Goal: Find specific page/section: Find specific page/section

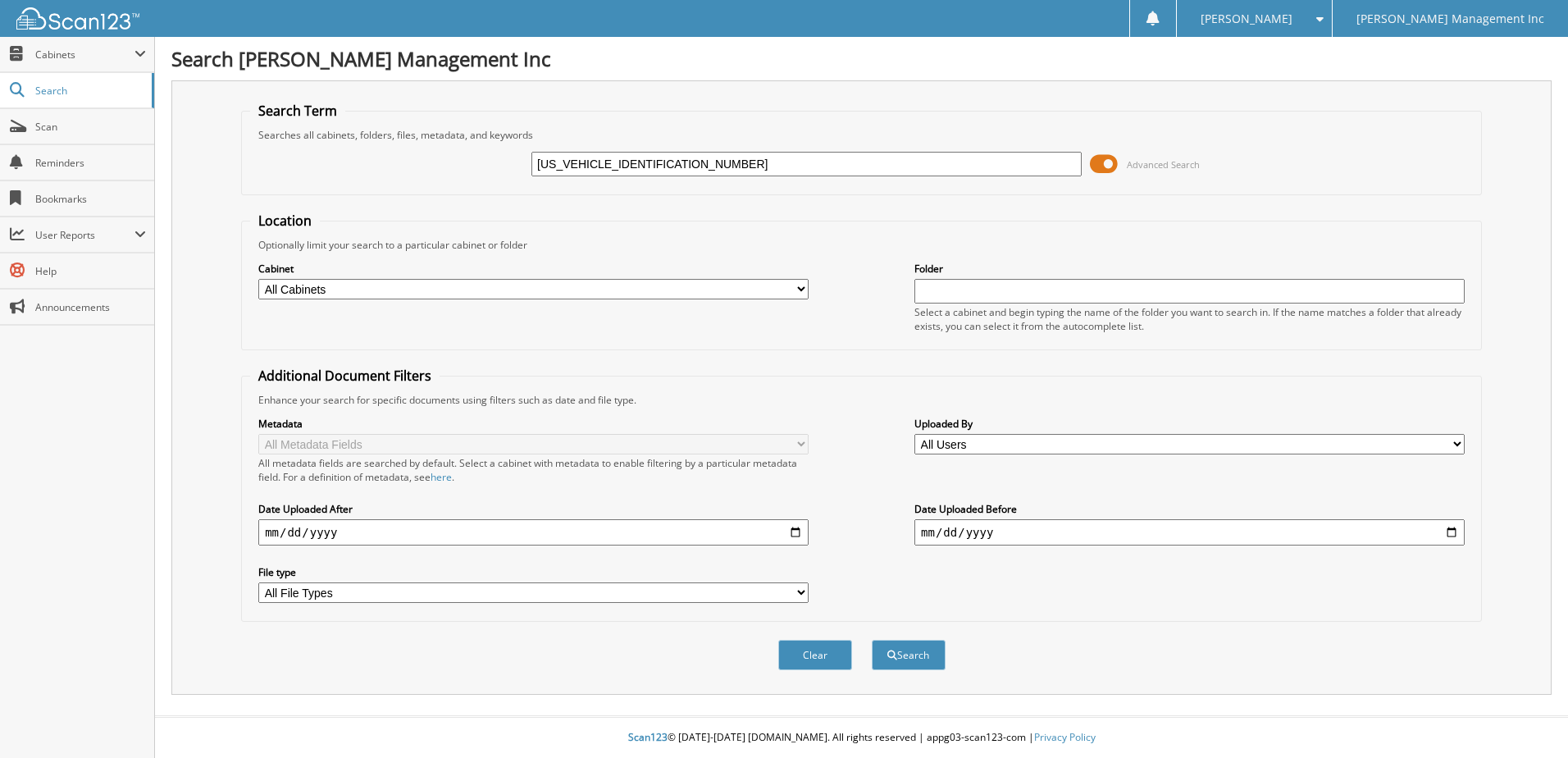
type input "[US_VEHICLE_IDENTIFICATION_NUMBER]"
click at [872, 640] on button "Search" at bounding box center [908, 655] width 73 height 30
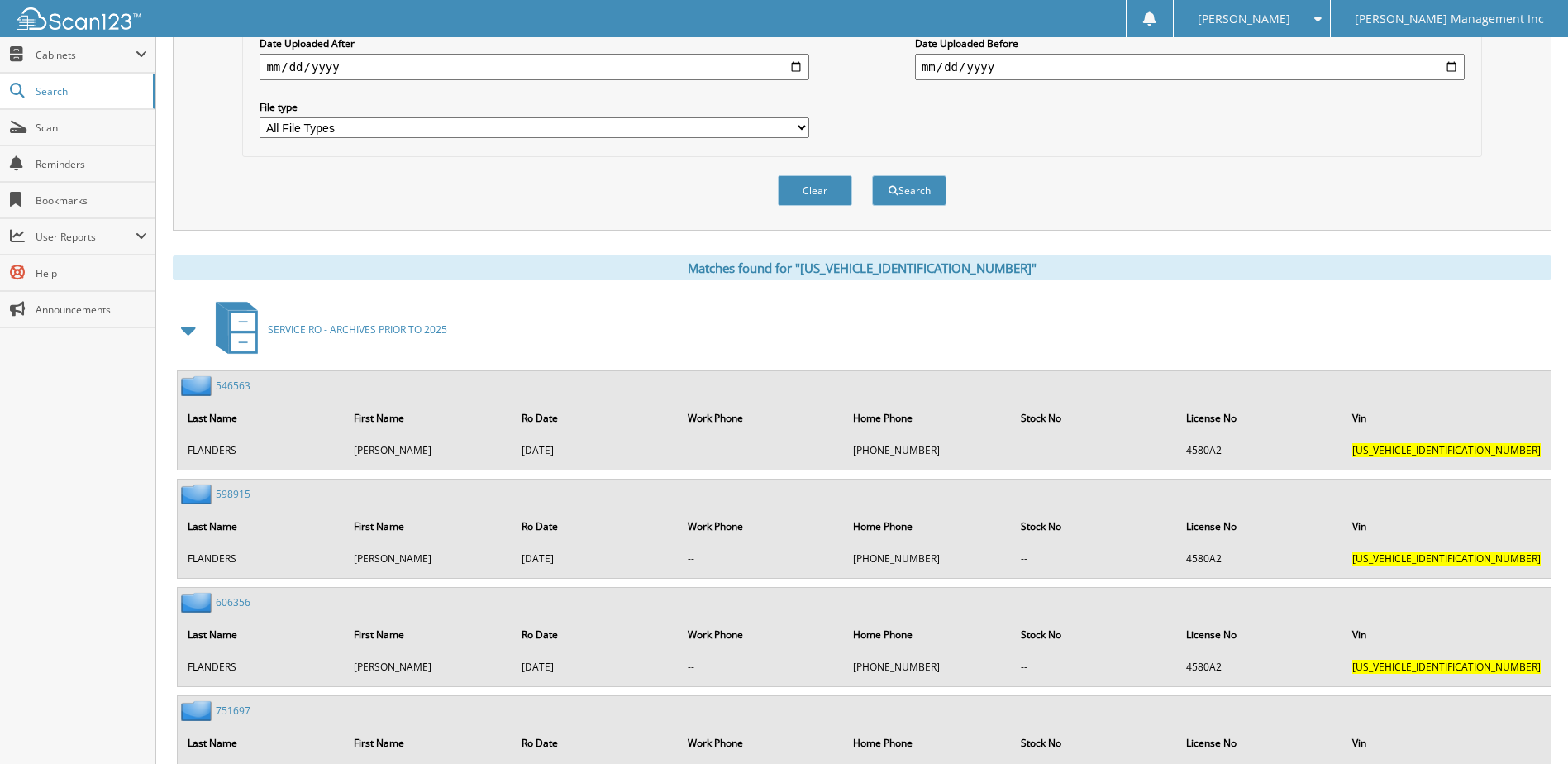
scroll to position [496, 0]
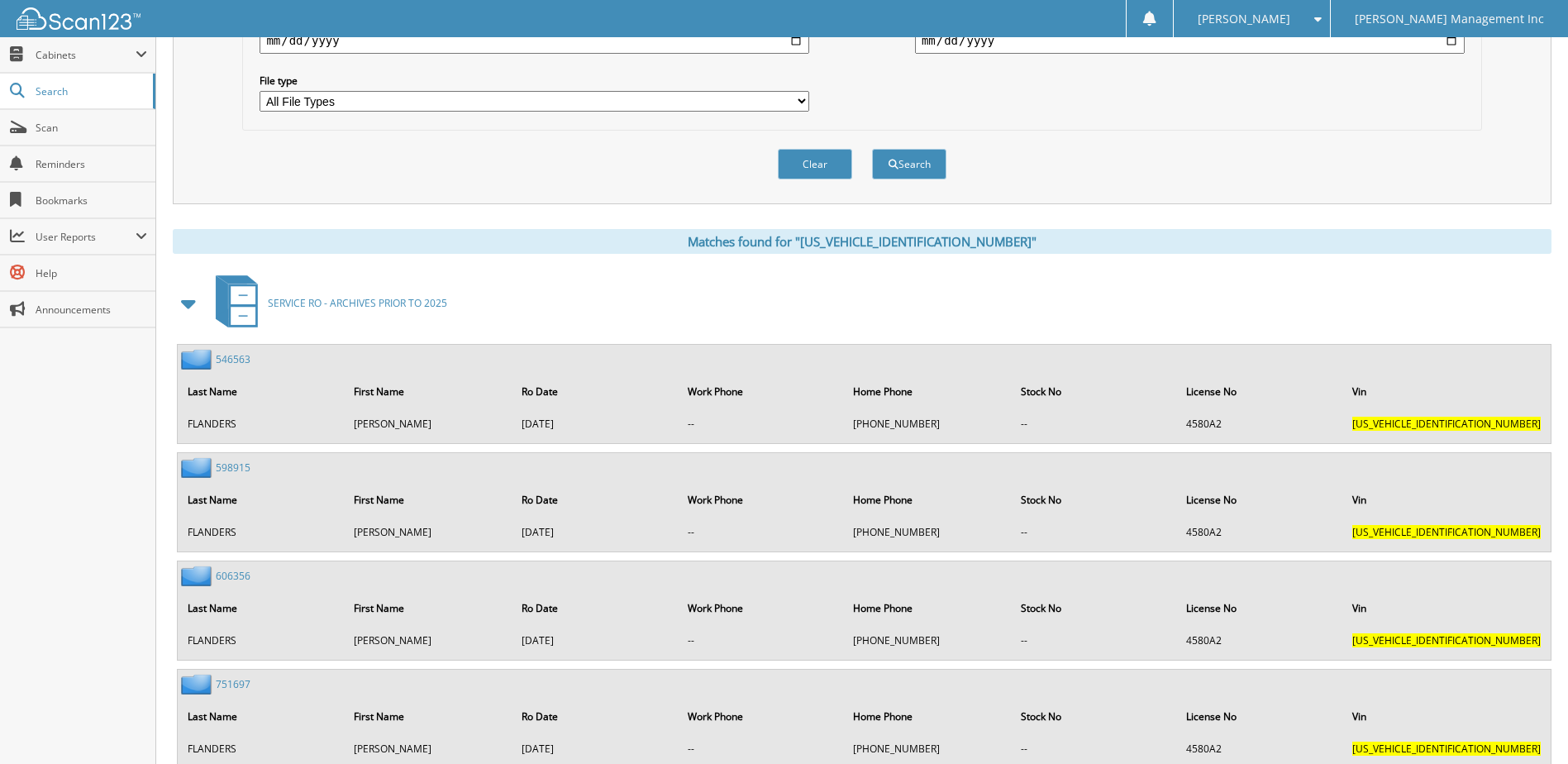
click at [222, 359] on link "546563" at bounding box center [233, 358] width 35 height 14
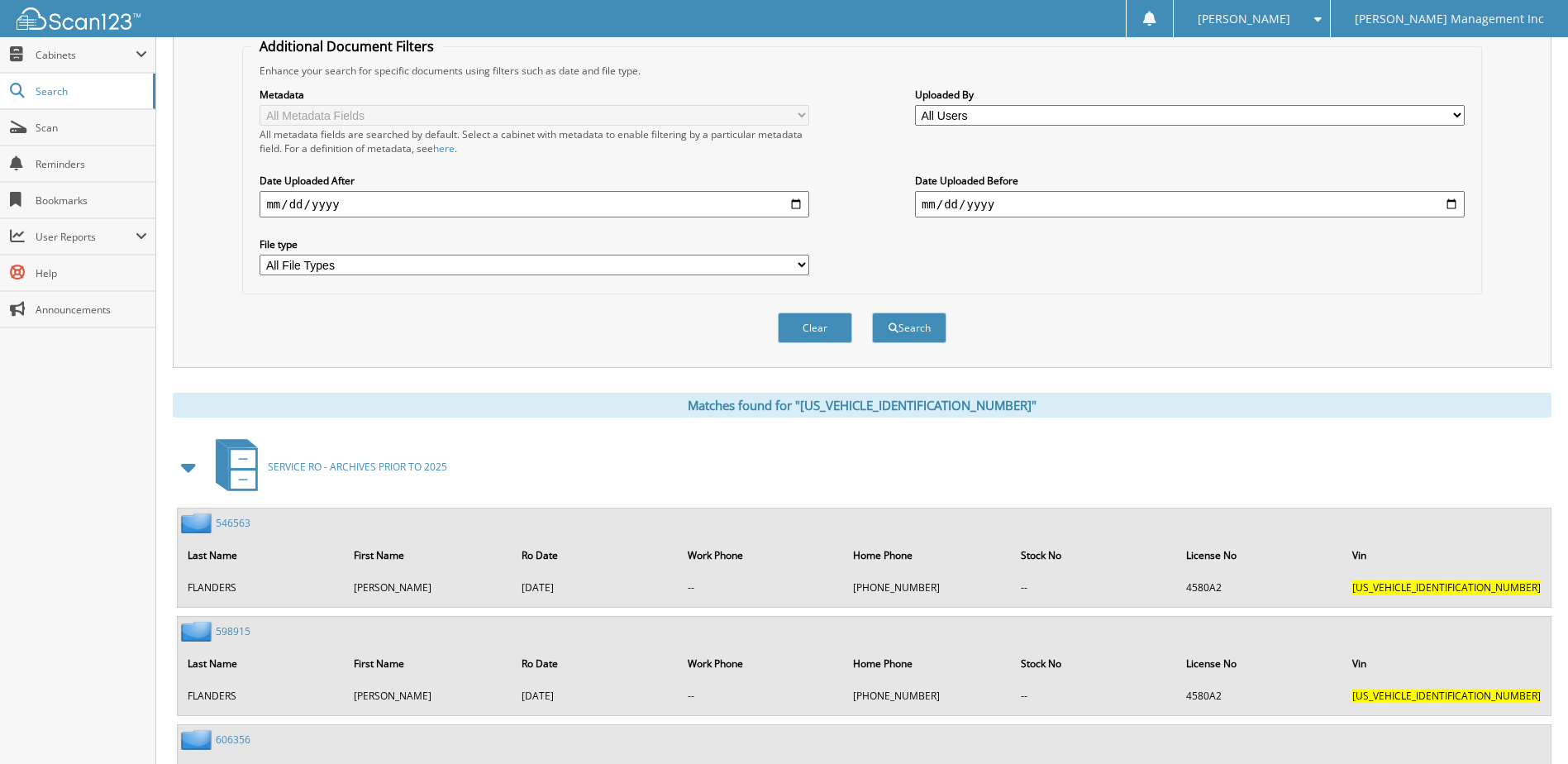
scroll to position [496, 0]
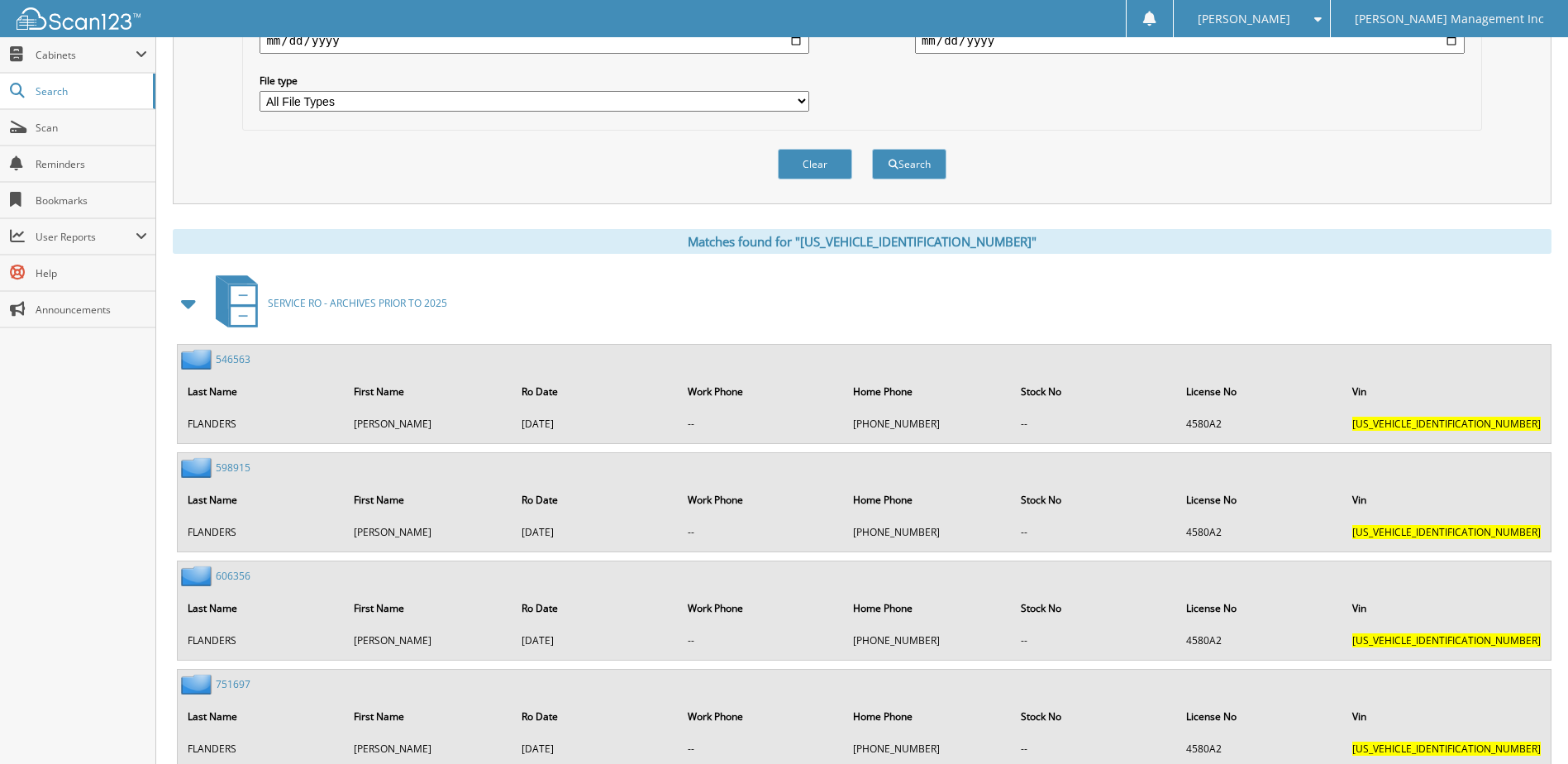
click at [238, 359] on link "546563" at bounding box center [233, 358] width 35 height 14
